Goal: Contribute content

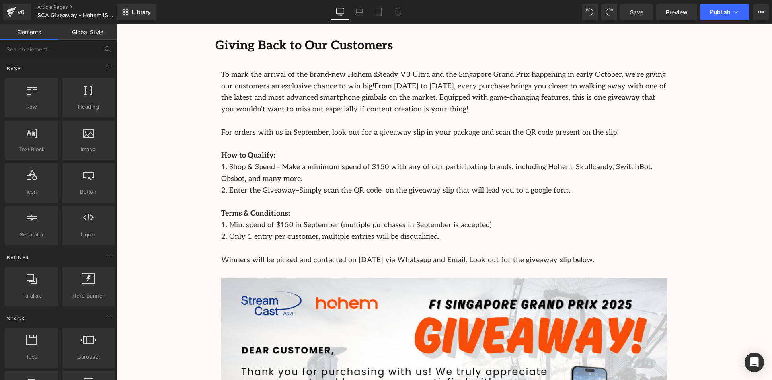
scroll to position [456, 0]
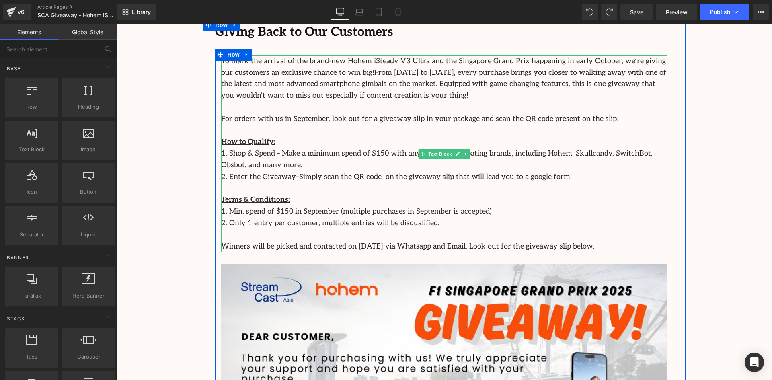
click at [647, 156] on p "1. Shop & Spend – Make a minimum spend of $150 with any of our participating br…" at bounding box center [444, 159] width 446 height 23
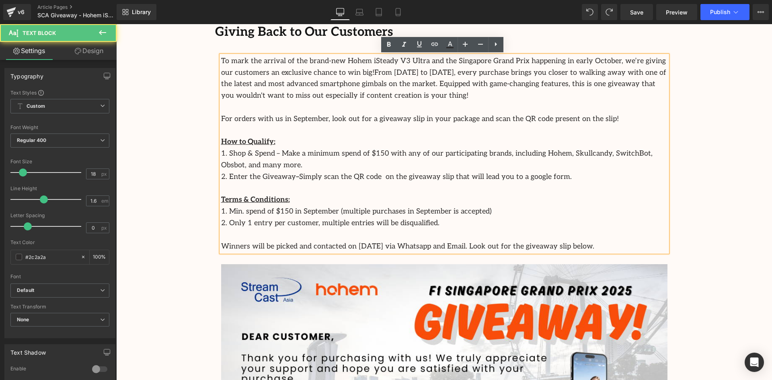
click at [639, 154] on p "1. Shop & Spend – Make a minimum spend of $150 with any of our participating br…" at bounding box center [444, 159] width 446 height 23
drag, startPoint x: 639, startPoint y: 154, endPoint x: 657, endPoint y: 158, distance: 18.1
click at [657, 158] on p "1. Shop & Spend – Make a minimum spend of $150 with any of our participating br…" at bounding box center [444, 159] width 446 height 23
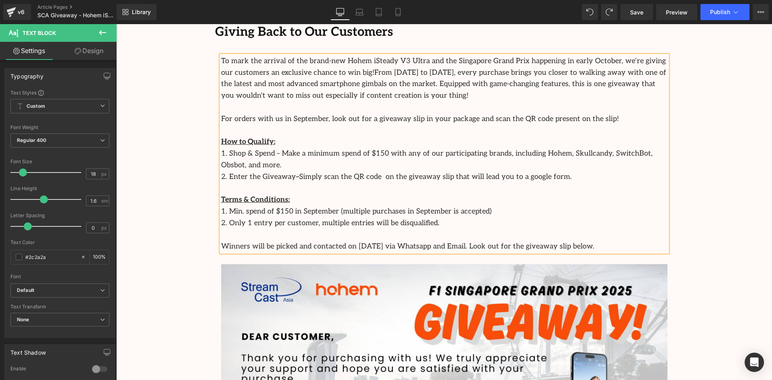
click at [720, 145] on div "Image Row Celebrate the Launch of the Hohem iSteady V3 Ultra with Our Exciting …" at bounding box center [444, 209] width 656 height 1155
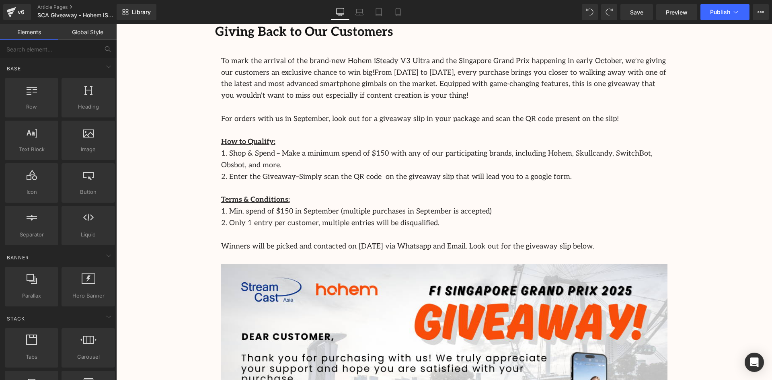
click at [737, 227] on div "Image Row Celebrate the Launch of the Hohem iSteady V3 Ultra with Our Exciting …" at bounding box center [444, 209] width 656 height 1155
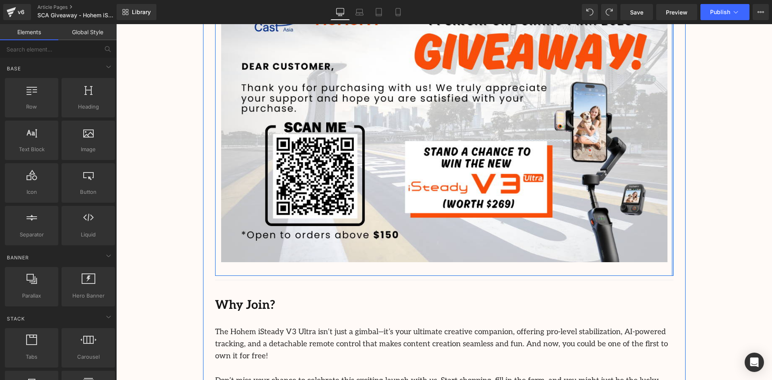
scroll to position [847, 0]
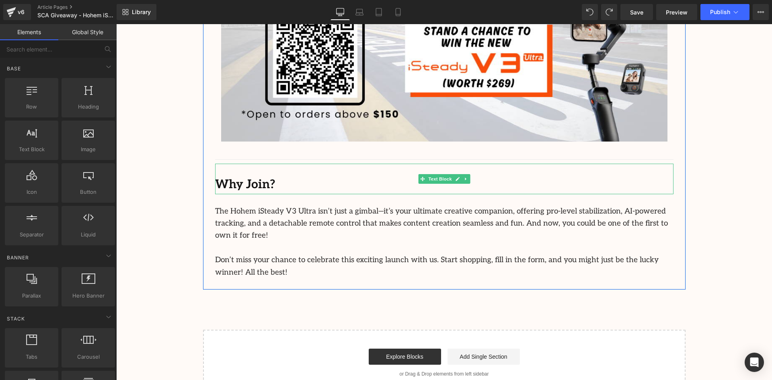
click at [267, 177] on b "Why Join?" at bounding box center [245, 184] width 60 height 14
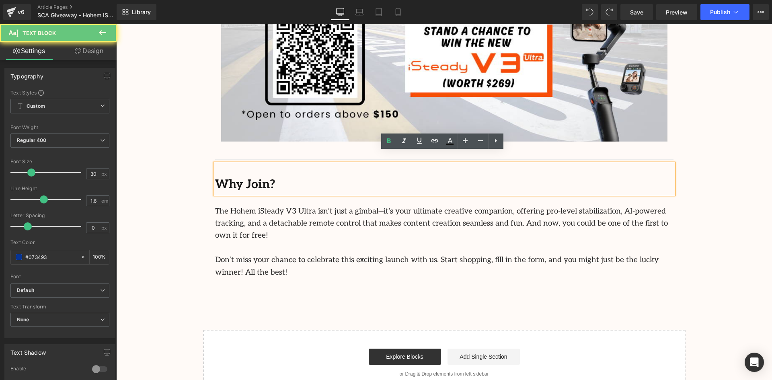
click at [259, 177] on b "Why Join?" at bounding box center [245, 184] width 60 height 14
click at [262, 177] on b "Why Join?" at bounding box center [245, 184] width 60 height 14
click at [279, 175] on p "Why Join?" at bounding box center [444, 184] width 458 height 19
click at [251, 177] on b "Why Join?" at bounding box center [245, 184] width 60 height 14
click at [258, 177] on b "Why Join?" at bounding box center [245, 184] width 60 height 14
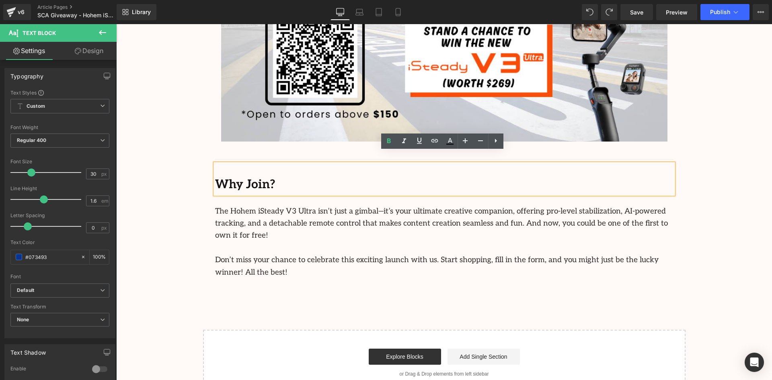
click at [259, 177] on b "Why Join?" at bounding box center [245, 184] width 60 height 14
drag, startPoint x: 270, startPoint y: 171, endPoint x: 189, endPoint y: 162, distance: 81.7
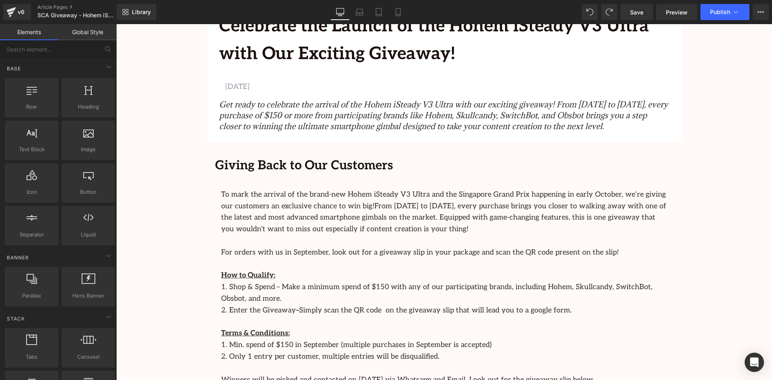
scroll to position [284, 0]
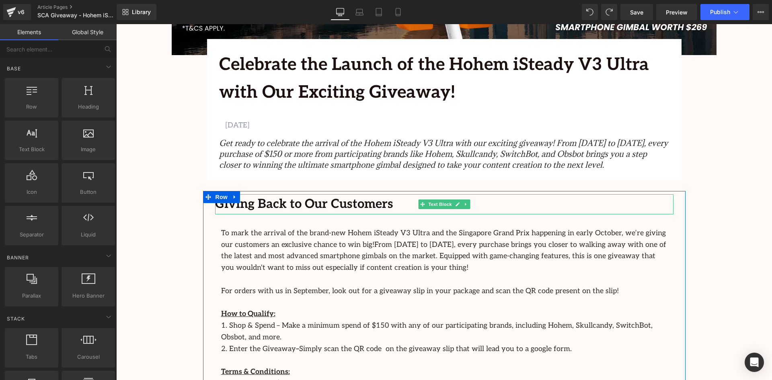
click at [372, 204] on b "Giving Back to Our Customers" at bounding box center [304, 204] width 178 height 15
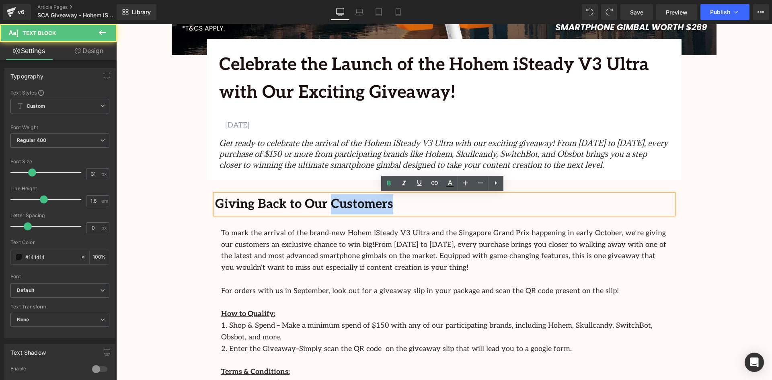
click at [372, 204] on b "Giving Back to Our Customers" at bounding box center [304, 204] width 178 height 15
click at [384, 206] on div "Giving Back to Our Customers" at bounding box center [444, 204] width 458 height 20
drag, startPoint x: 380, startPoint y: 206, endPoint x: 275, endPoint y: 206, distance: 105.0
click at [275, 206] on div "Giving Back to Our Customers" at bounding box center [444, 204] width 458 height 20
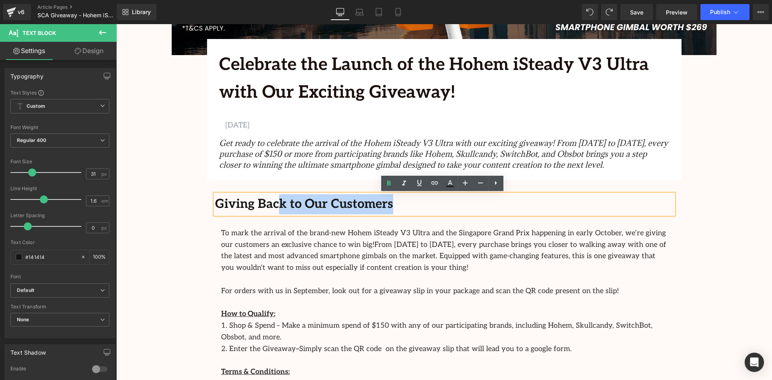
click at [659, 201] on div "Giving Back to Our Customers" at bounding box center [444, 204] width 458 height 20
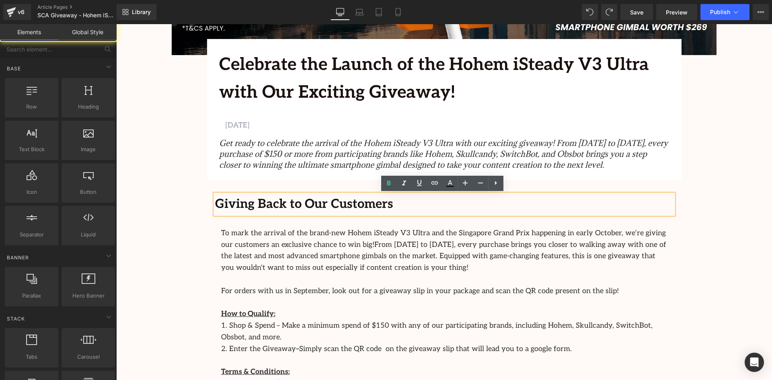
click at [715, 205] on div "Image Row Celebrate the Launch of the Hohem iSteady V3 Ultra with Our Exciting …" at bounding box center [444, 381] width 656 height 1155
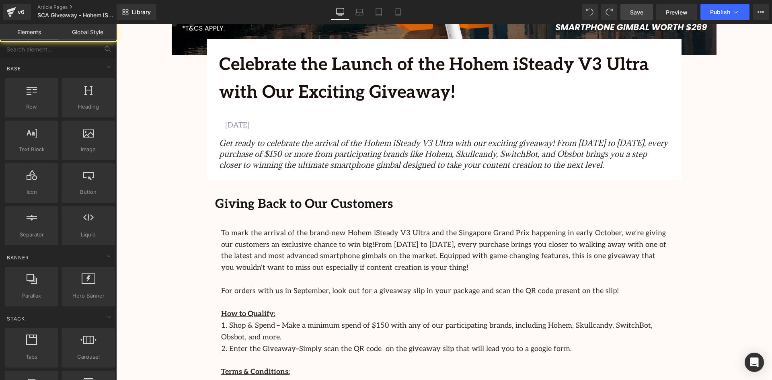
click at [645, 14] on link "Save" at bounding box center [637, 12] width 33 height 16
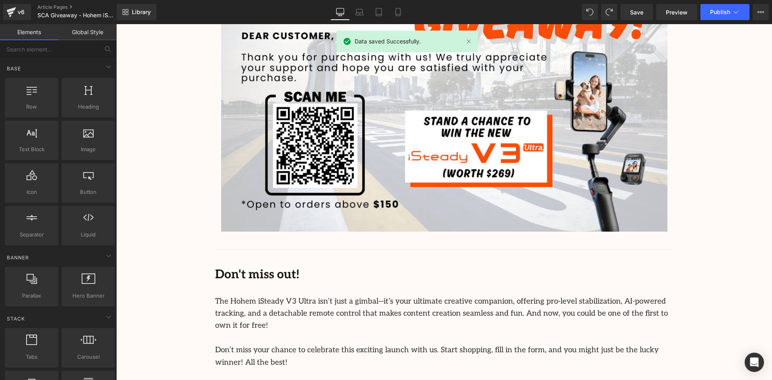
scroll to position [847, 0]
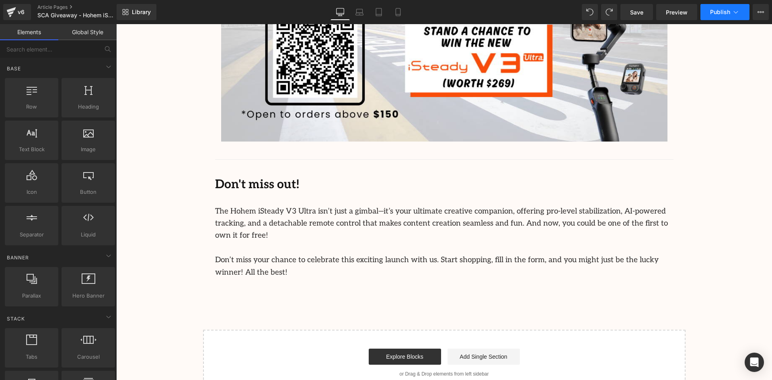
click at [714, 10] on span "Publish" at bounding box center [720, 12] width 20 height 6
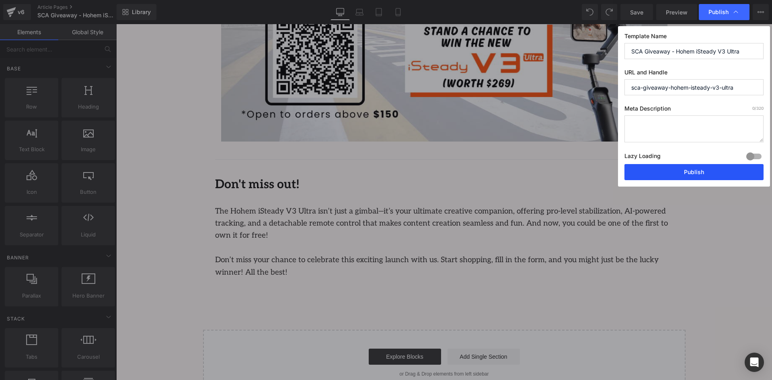
click at [711, 169] on button "Publish" at bounding box center [694, 172] width 139 height 16
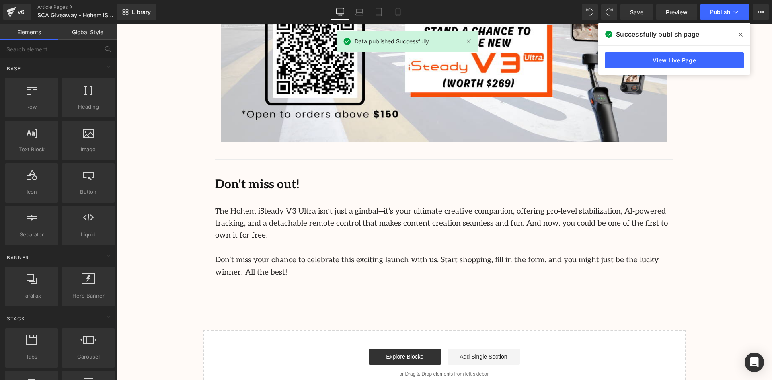
click at [740, 33] on icon at bounding box center [741, 34] width 4 height 6
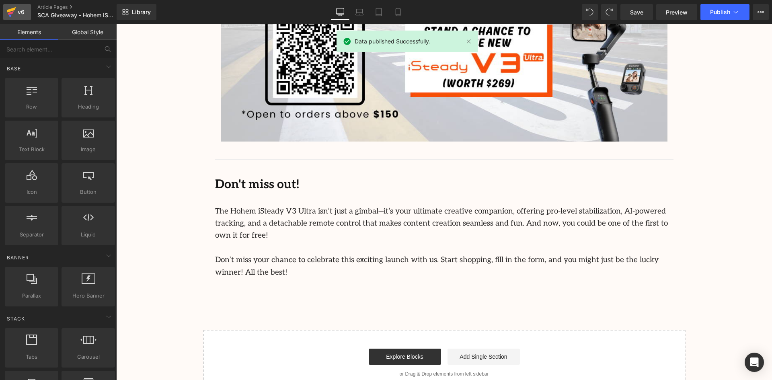
click at [24, 15] on div "v6" at bounding box center [21, 12] width 10 height 10
